Goal: Task Accomplishment & Management: Use online tool/utility

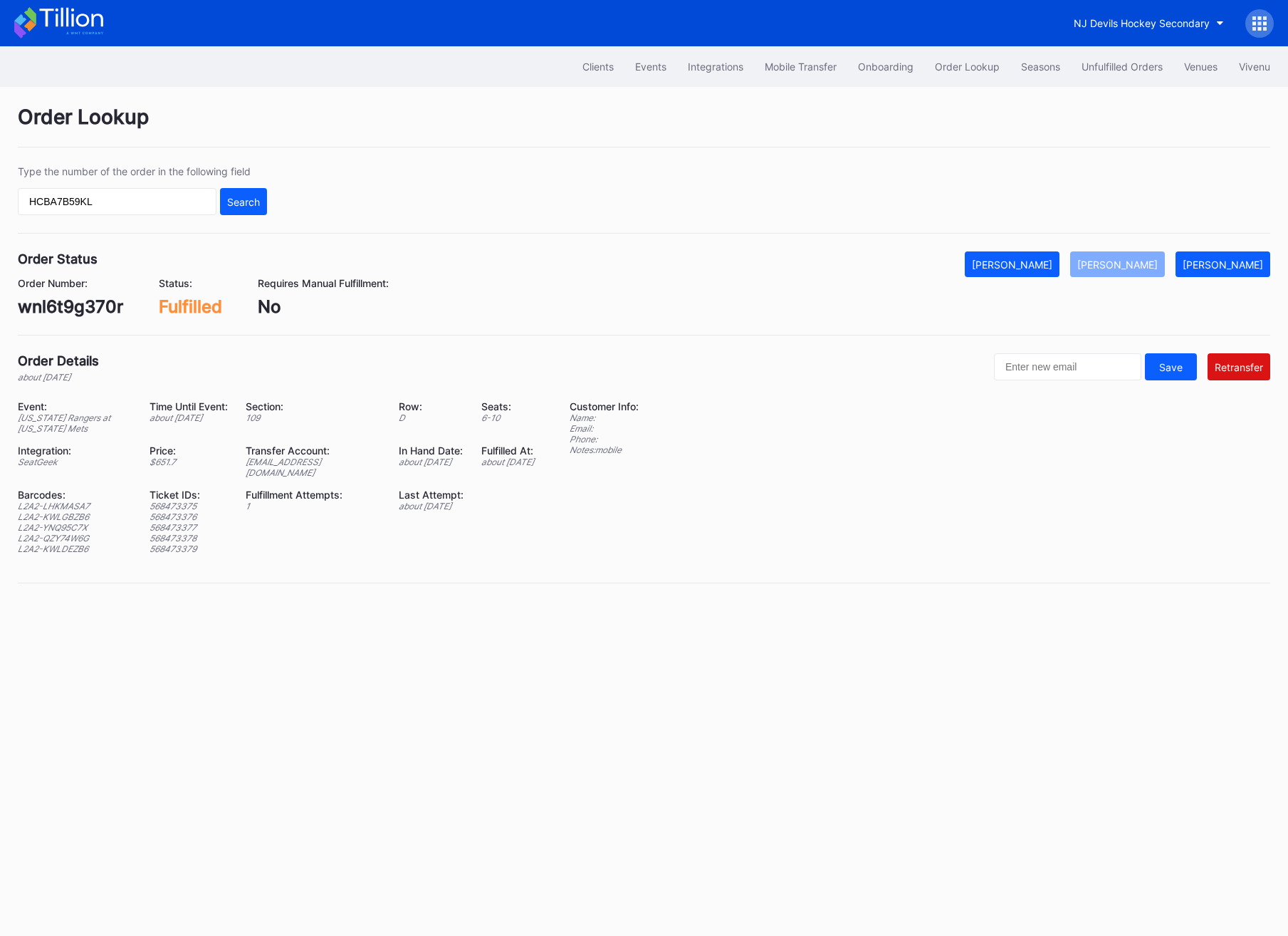
click at [263, 203] on button "Search" at bounding box center [243, 202] width 47 height 27
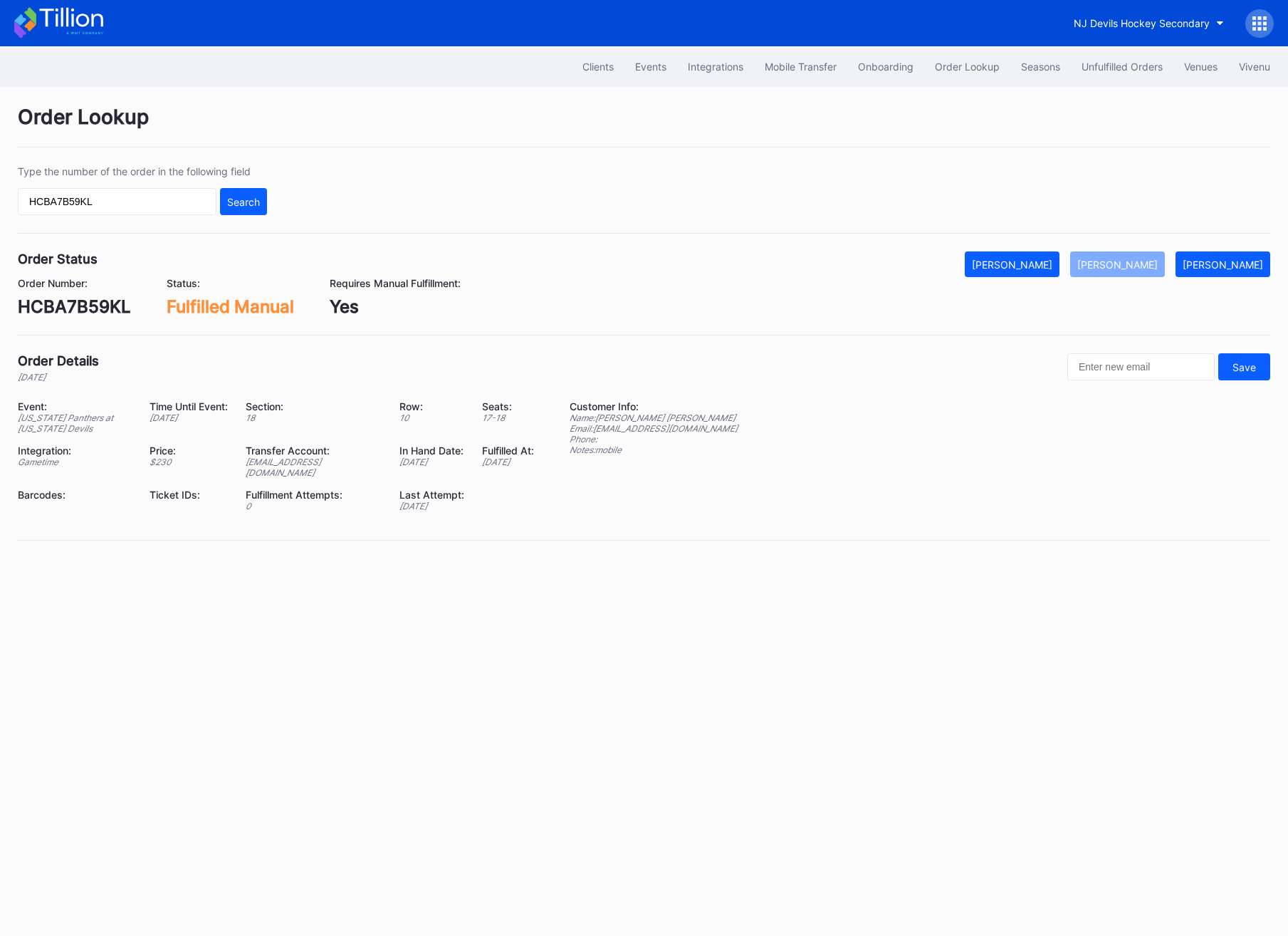
click at [338, 459] on div "[EMAIL_ADDRESS][DOMAIN_NAME]" at bounding box center [313, 468] width 136 height 21
click at [333, 457] on div "Transfer Account:" at bounding box center [313, 450] width 136 height 12
click at [292, 455] on div "Transfer Account:" at bounding box center [313, 450] width 136 height 12
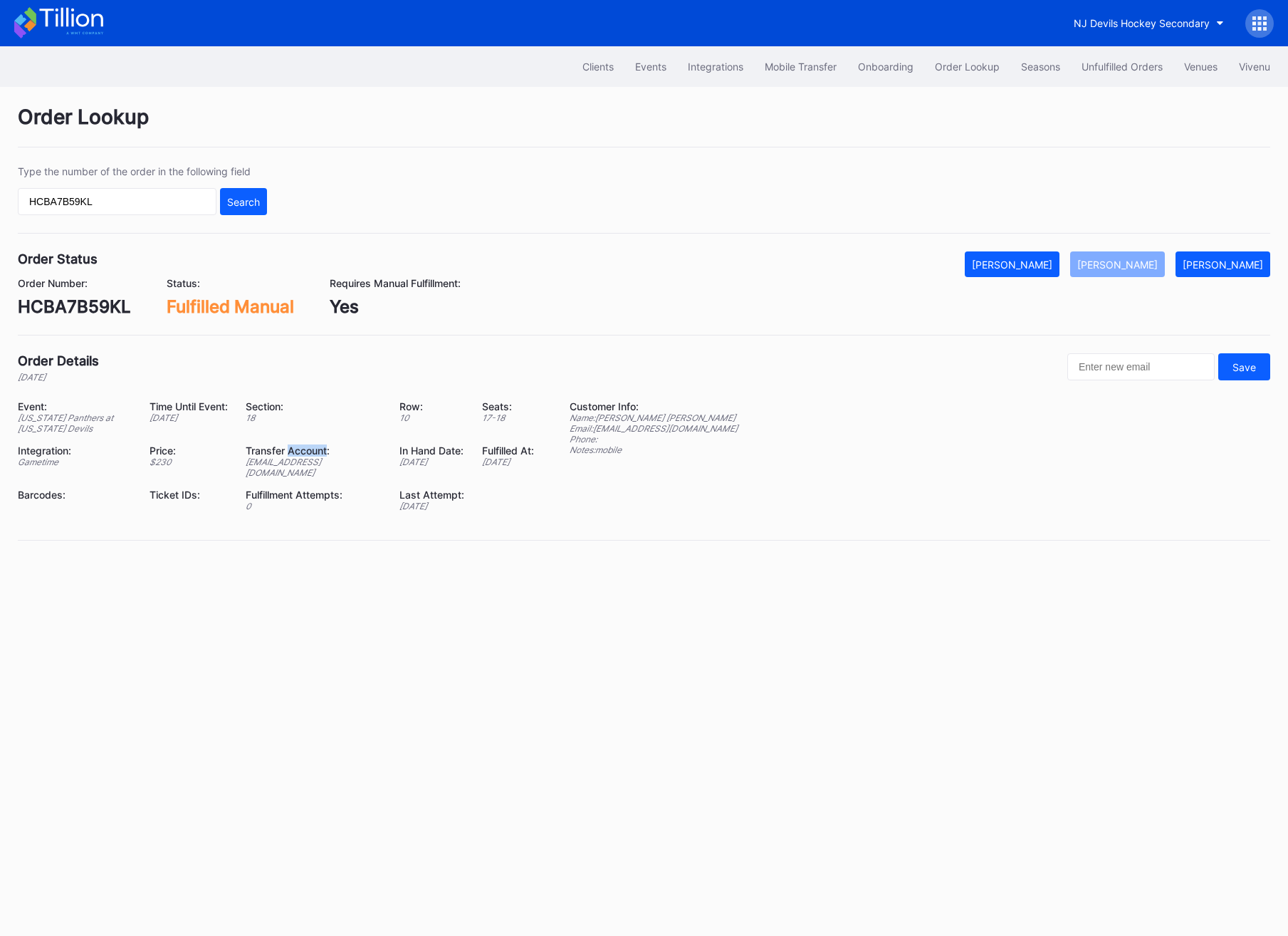
click at [292, 455] on div "Transfer Account:" at bounding box center [313, 450] width 136 height 12
click at [295, 468] on div "[EMAIL_ADDRESS][DOMAIN_NAME]" at bounding box center [313, 468] width 136 height 21
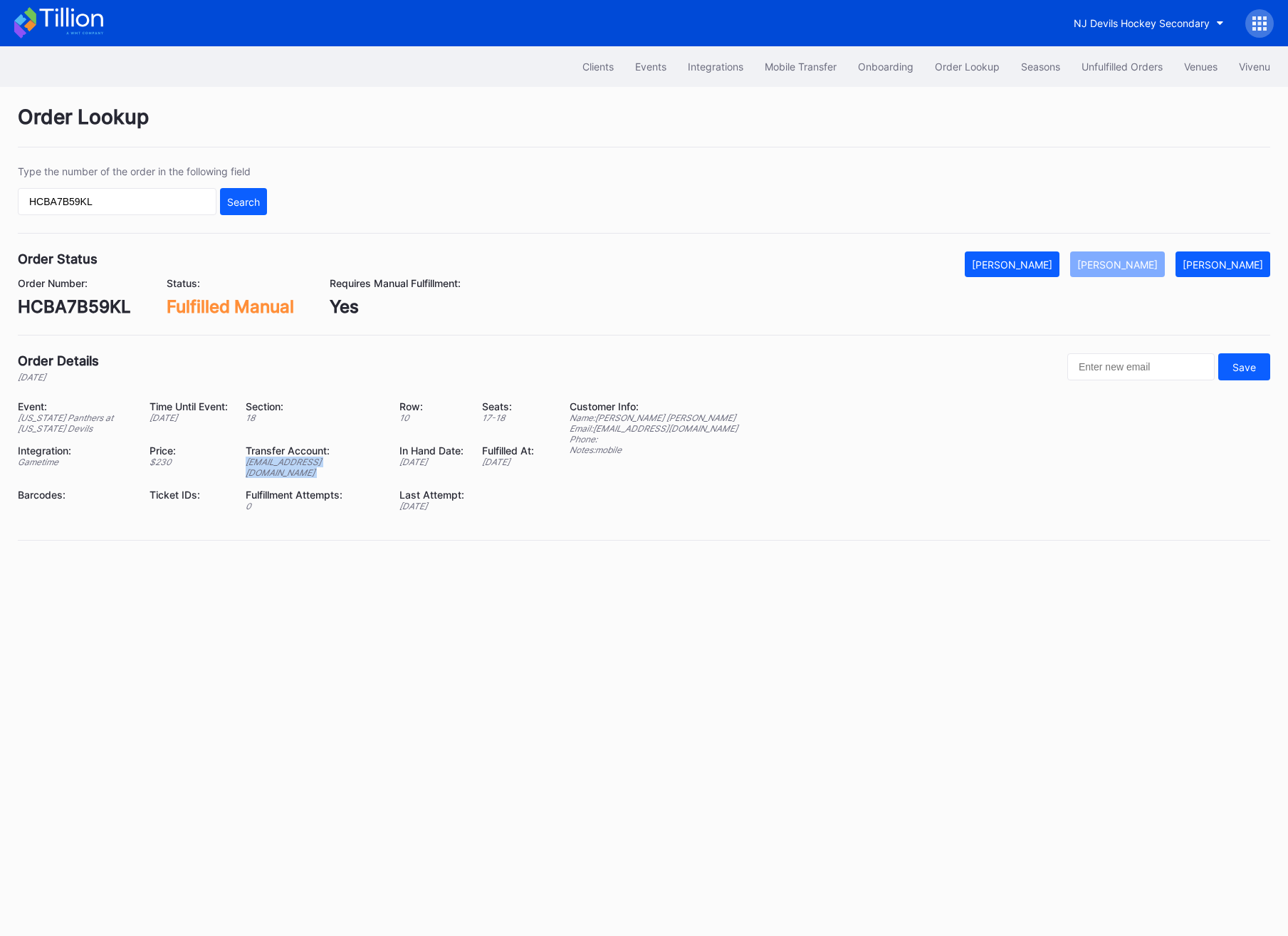
copy div "[EMAIL_ADDRESS][DOMAIN_NAME]"
click at [78, 313] on div "HCBA7B59KL" at bounding box center [74, 306] width 113 height 21
copy div "HCBA7B59KL"
click at [18, 308] on div "HCBA7B59KL" at bounding box center [74, 306] width 113 height 21
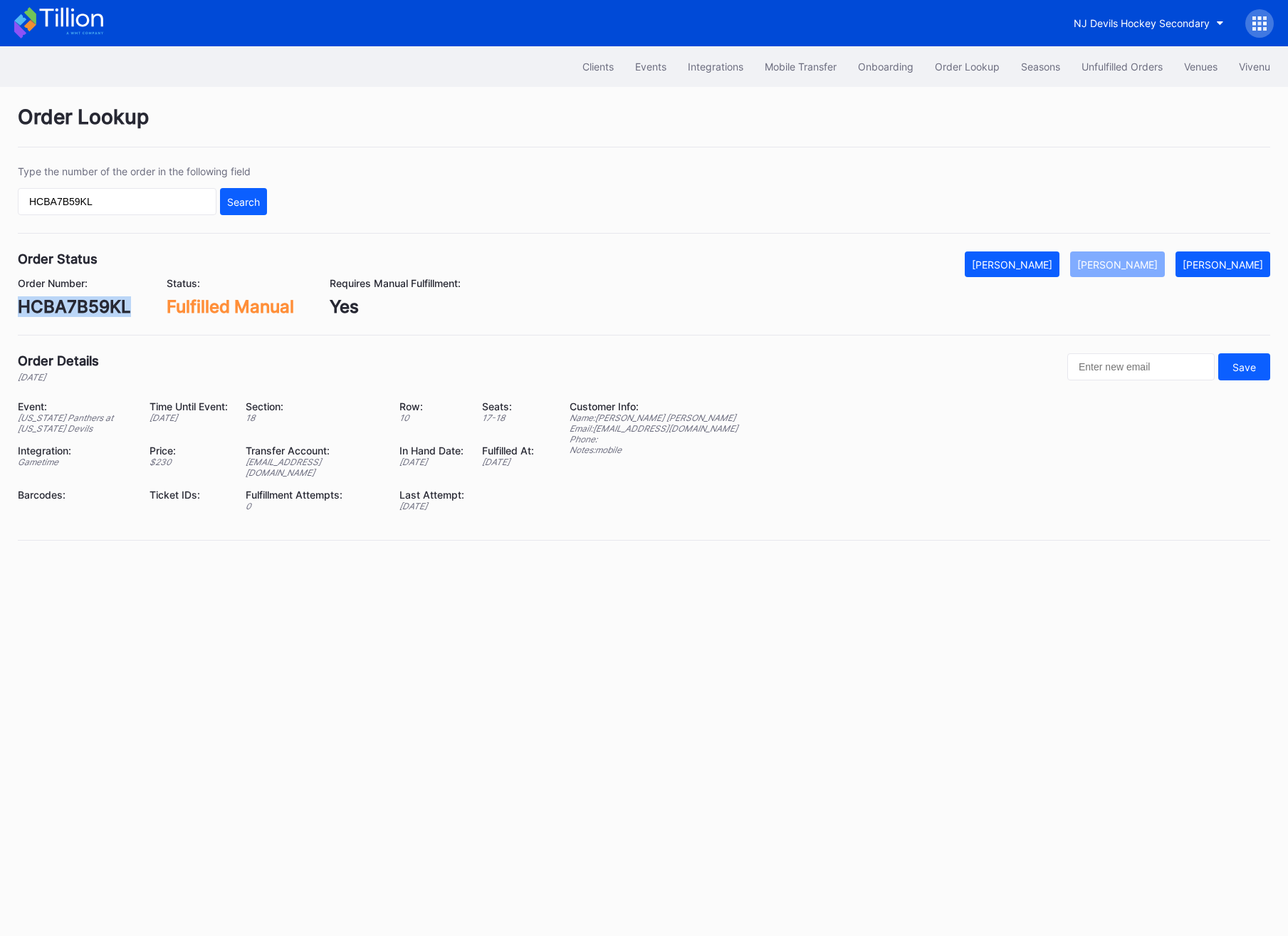
click at [18, 308] on div "HCBA7B59KL" at bounding box center [74, 306] width 113 height 21
copy div "HCBA7B59KL"
click at [50, 309] on div "HCBA7B59KL" at bounding box center [74, 306] width 113 height 21
click at [1114, 60] on div "Unfulfilled Orders" at bounding box center [1122, 66] width 81 height 12
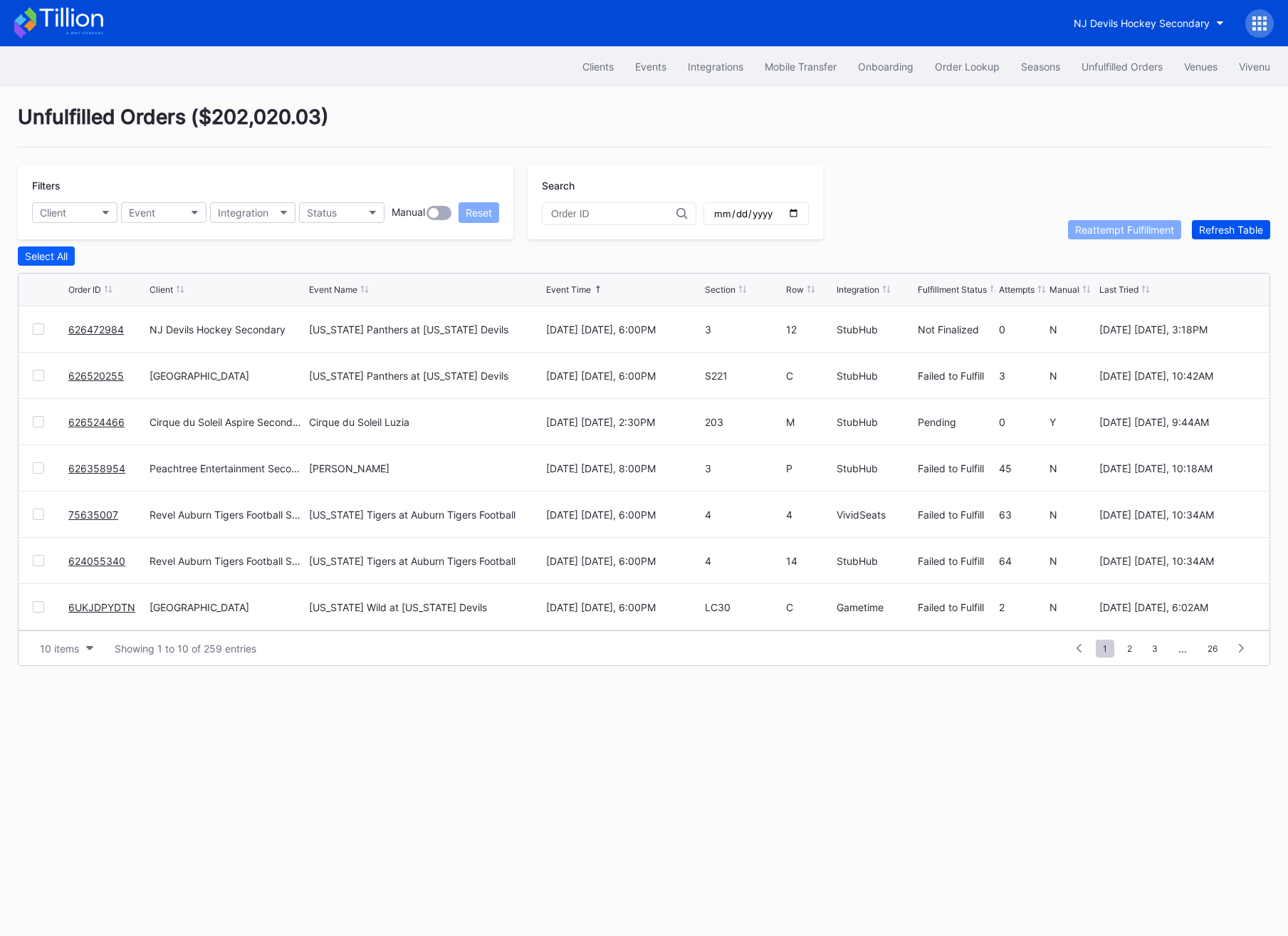
click at [1246, 225] on div "Refresh Table" at bounding box center [1232, 230] width 64 height 12
click at [84, 378] on link "626520255" at bounding box center [96, 375] width 55 height 12
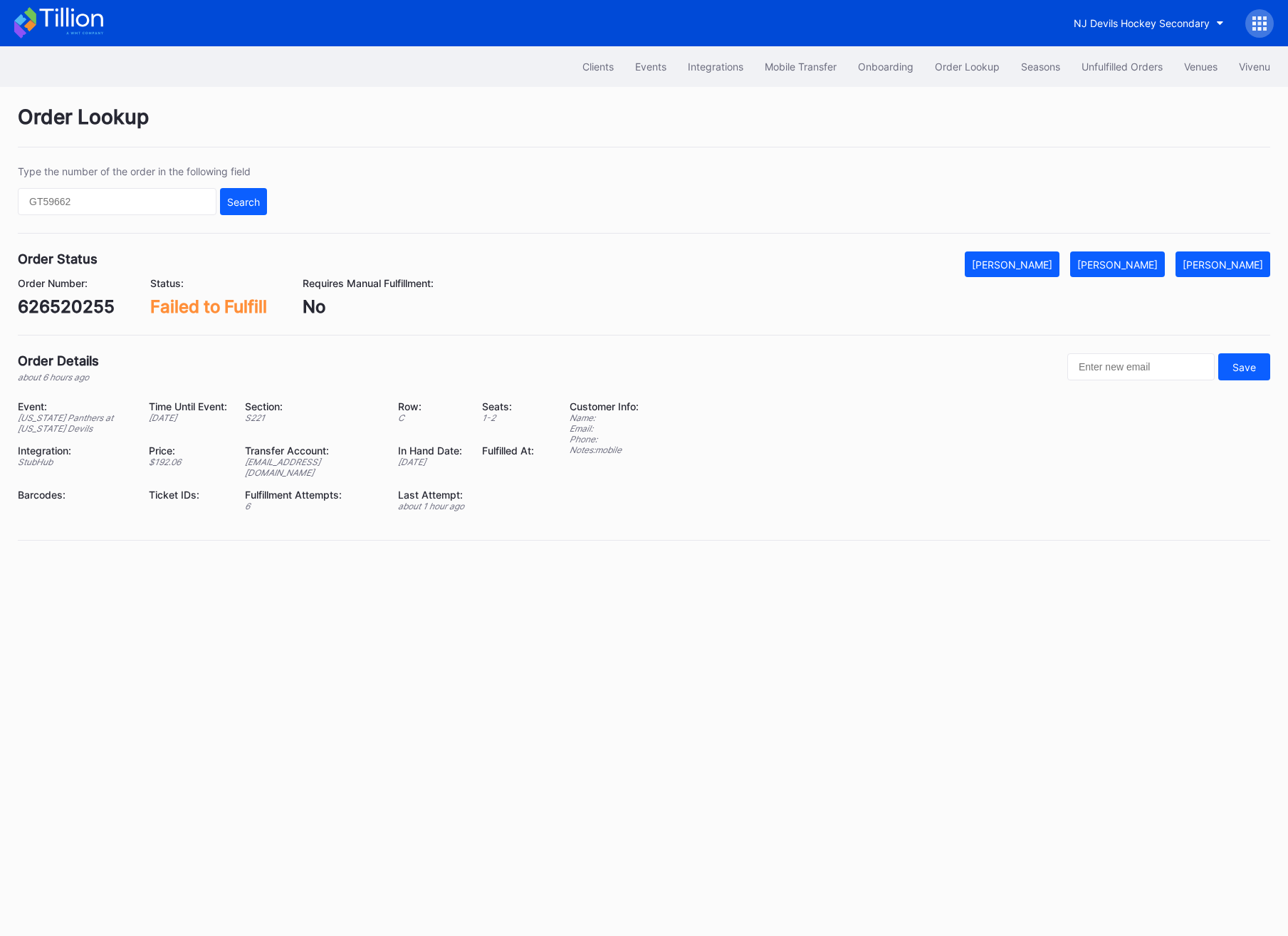
click at [44, 314] on div "626520255" at bounding box center [66, 306] width 97 height 21
copy div "626520255"
click at [98, 306] on div "626520255" at bounding box center [66, 306] width 97 height 21
